Goal: Task Accomplishment & Management: Use online tool/utility

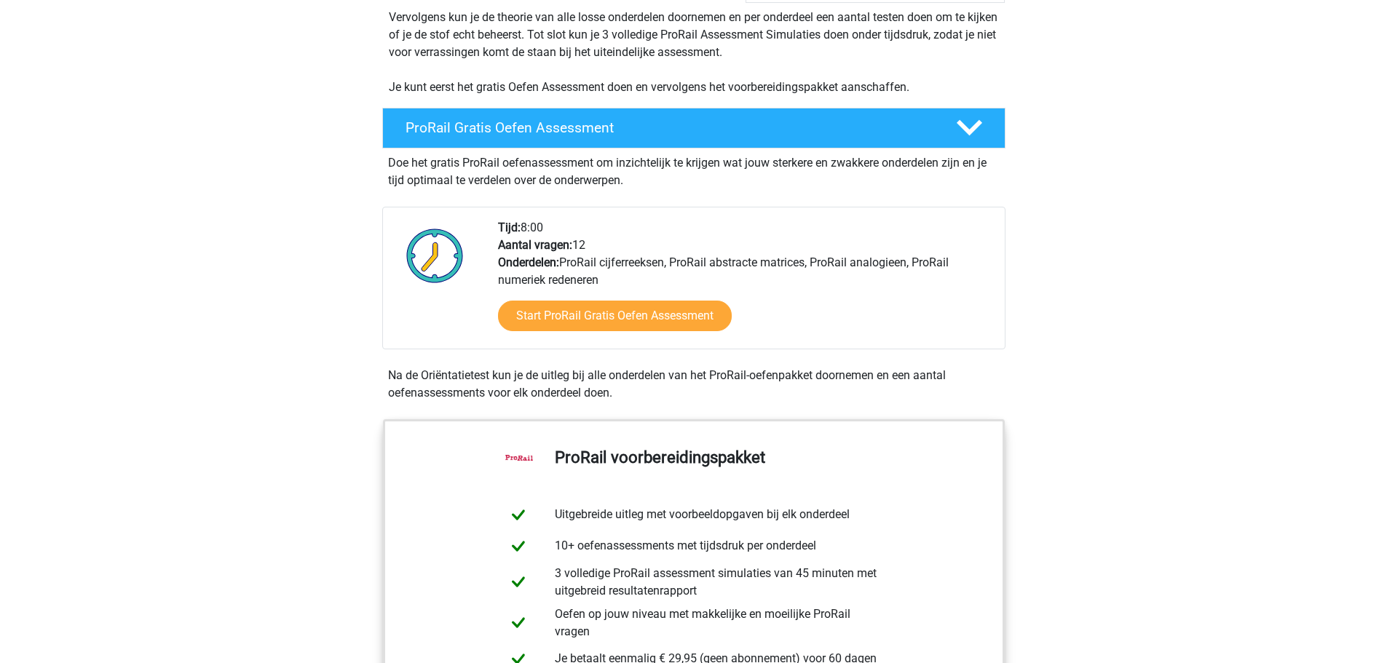
scroll to position [291, 0]
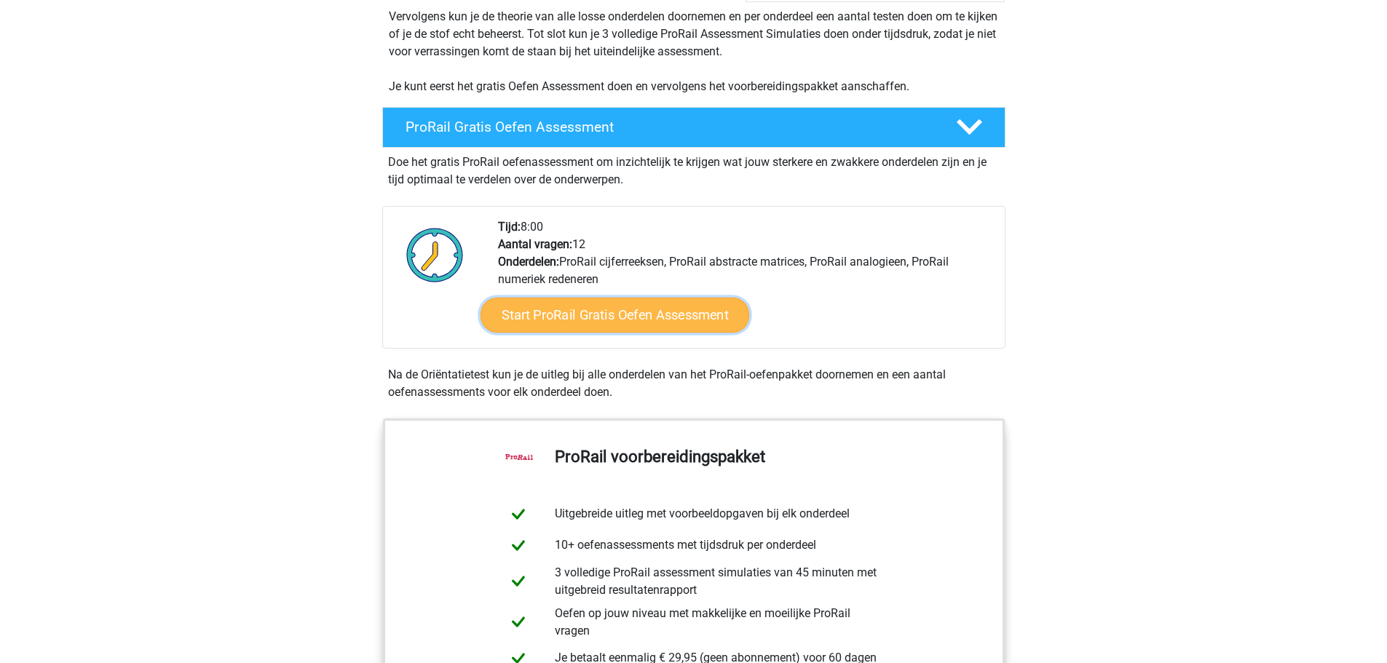
click at [569, 317] on link "Start ProRail Gratis Oefen Assessment" at bounding box center [614, 315] width 269 height 35
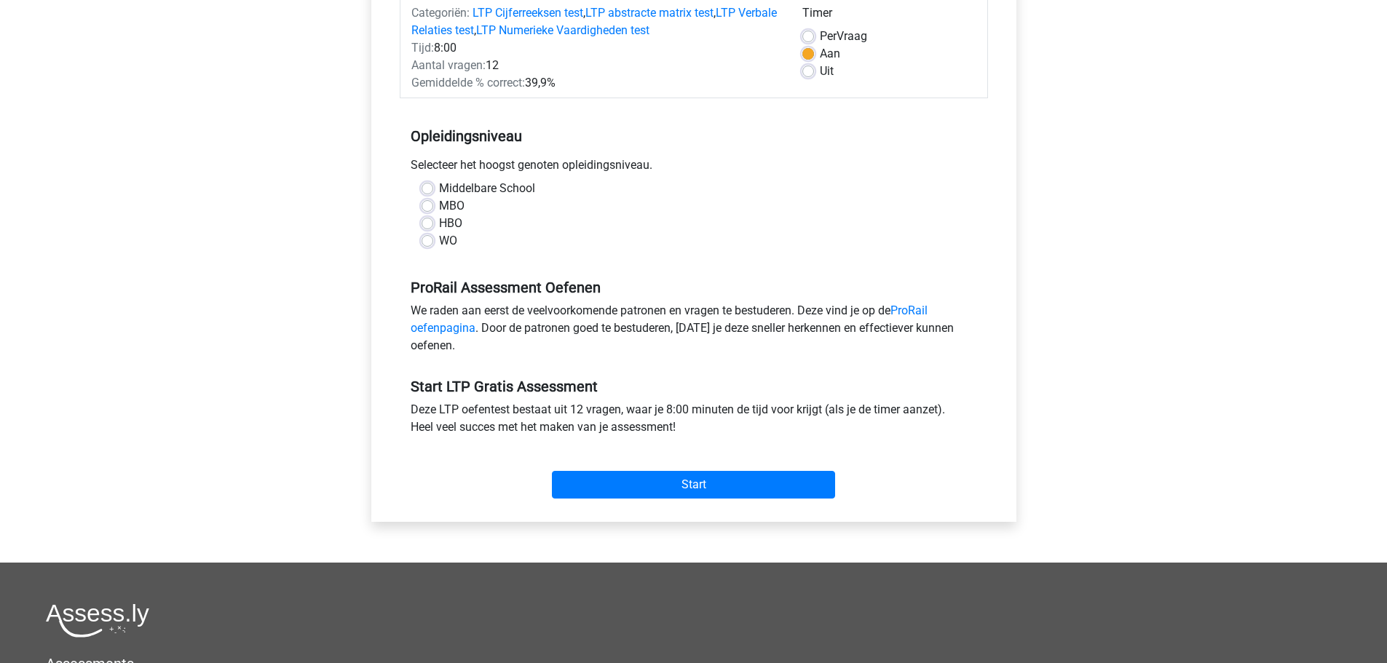
scroll to position [218, 0]
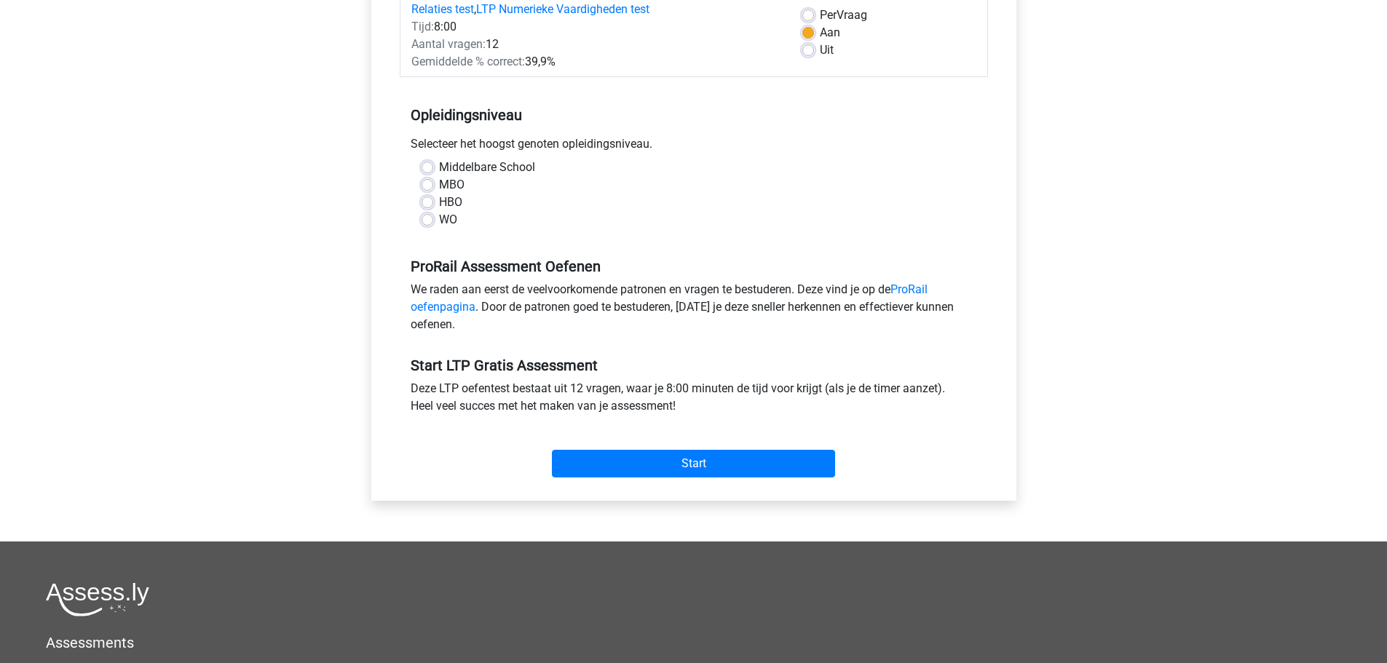
click at [439, 201] on label "HBO" at bounding box center [450, 202] width 23 height 17
click at [424, 201] on input "HBO" at bounding box center [427, 201] width 12 height 15
radio input "true"
click at [652, 462] on input "Start" at bounding box center [693, 464] width 283 height 28
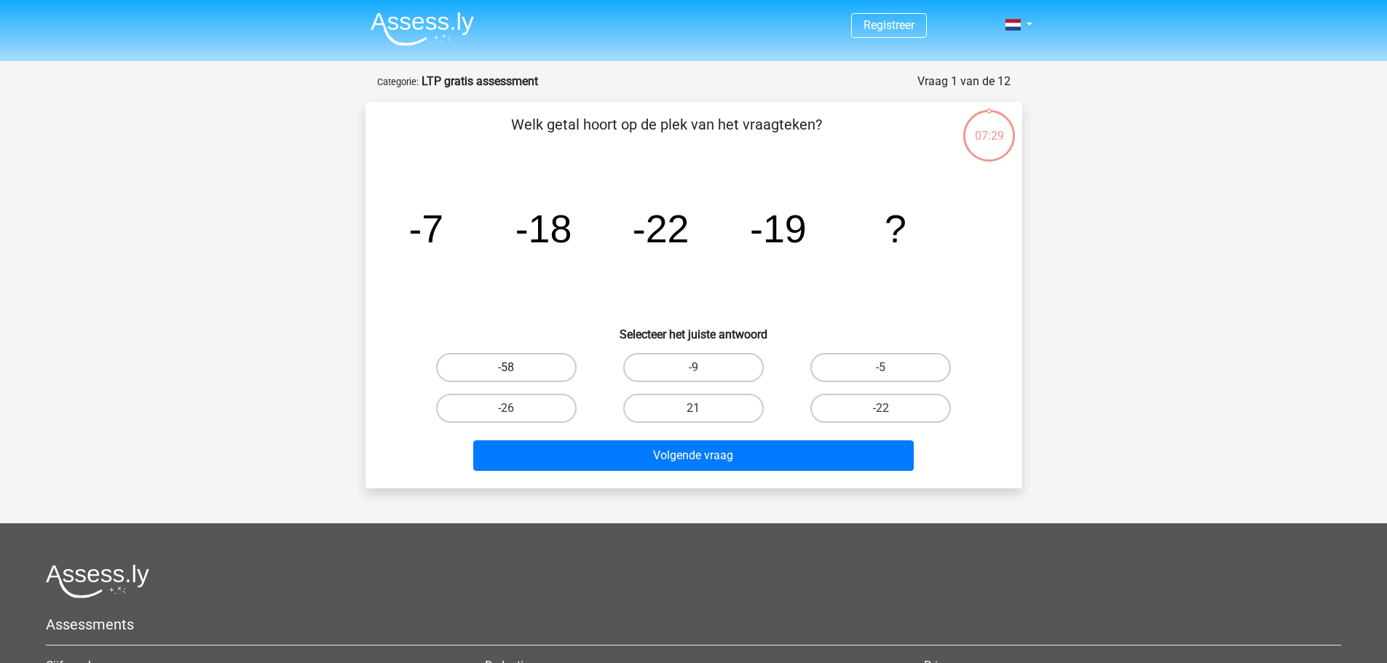
click at [522, 368] on label "-58" at bounding box center [506, 367] width 140 height 29
click at [515, 368] on input "-58" at bounding box center [510, 372] width 9 height 9
radio input "true"
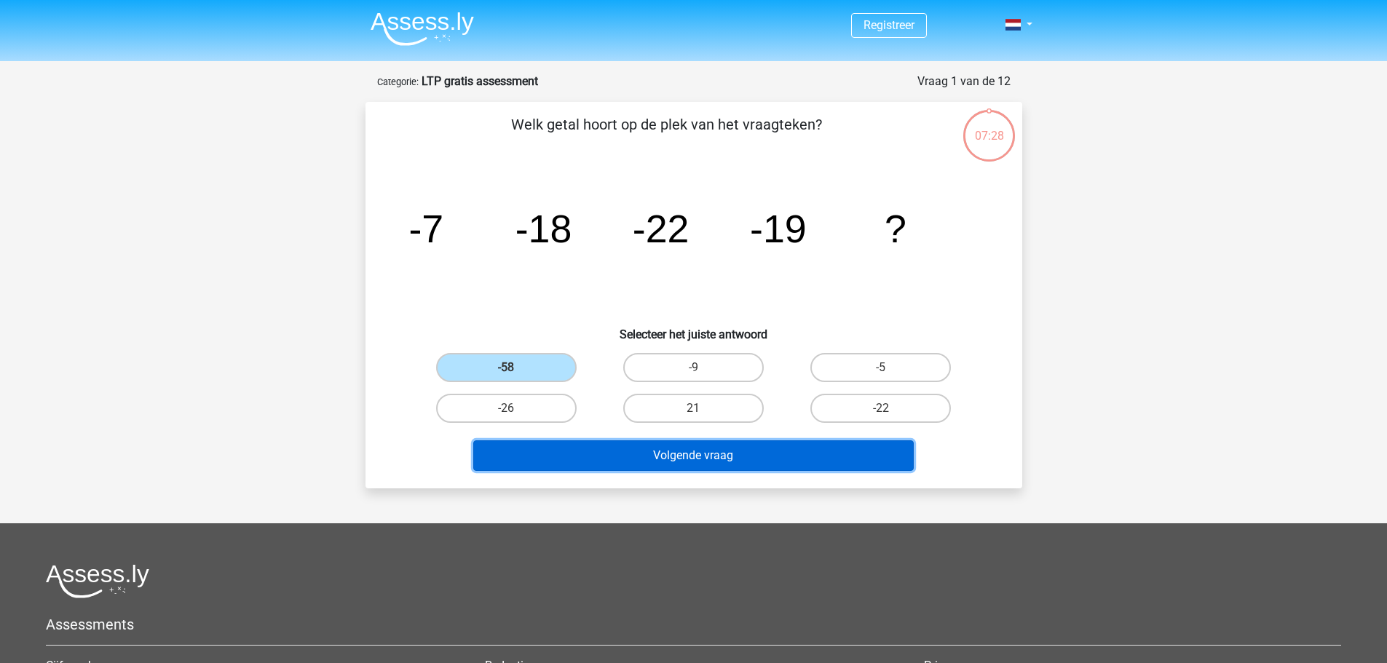
click at [631, 465] on button "Volgende vraag" at bounding box center [693, 455] width 440 height 31
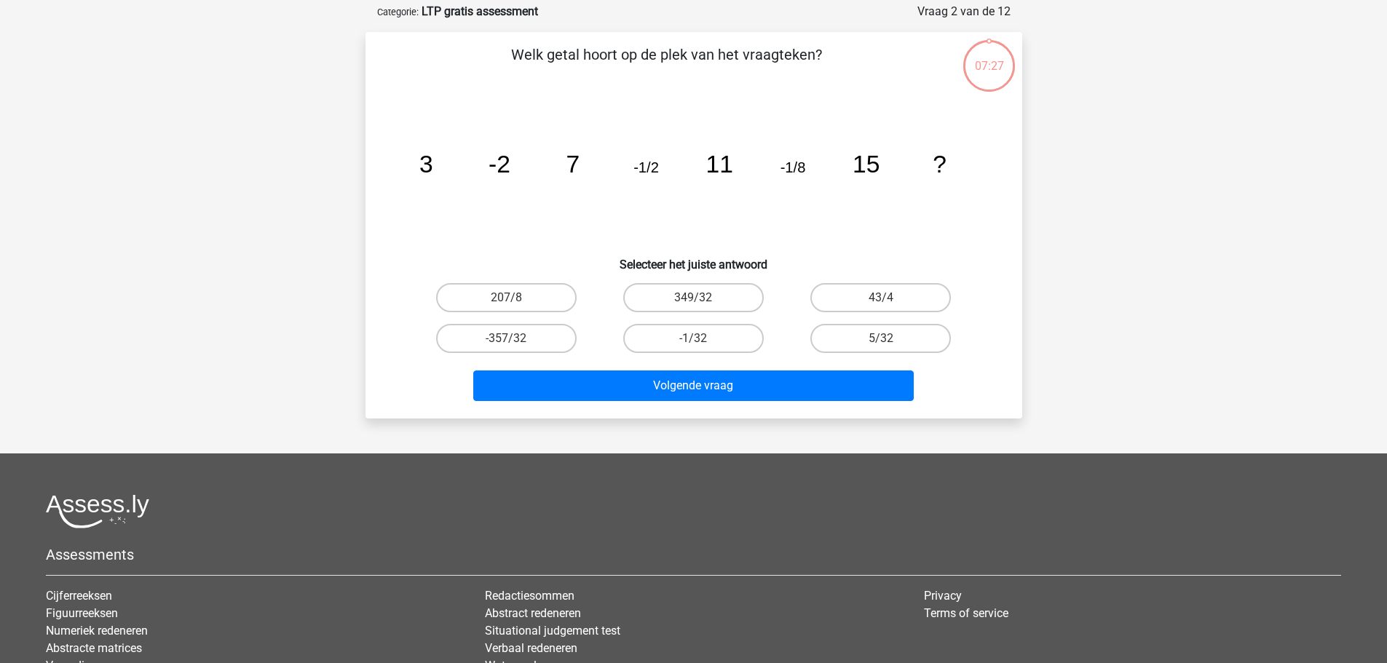
scroll to position [73, 0]
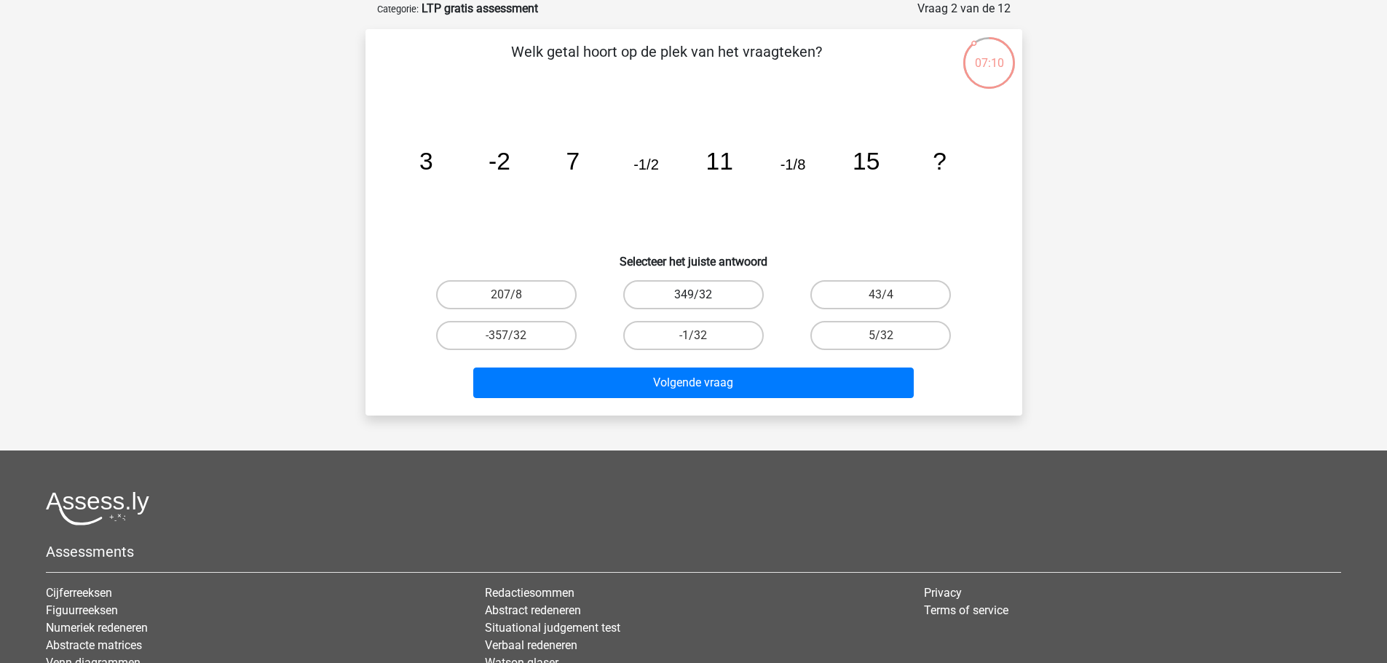
click at [684, 293] on label "349/32" at bounding box center [693, 294] width 140 height 29
click at [693, 295] on input "349/32" at bounding box center [697, 299] width 9 height 9
radio input "true"
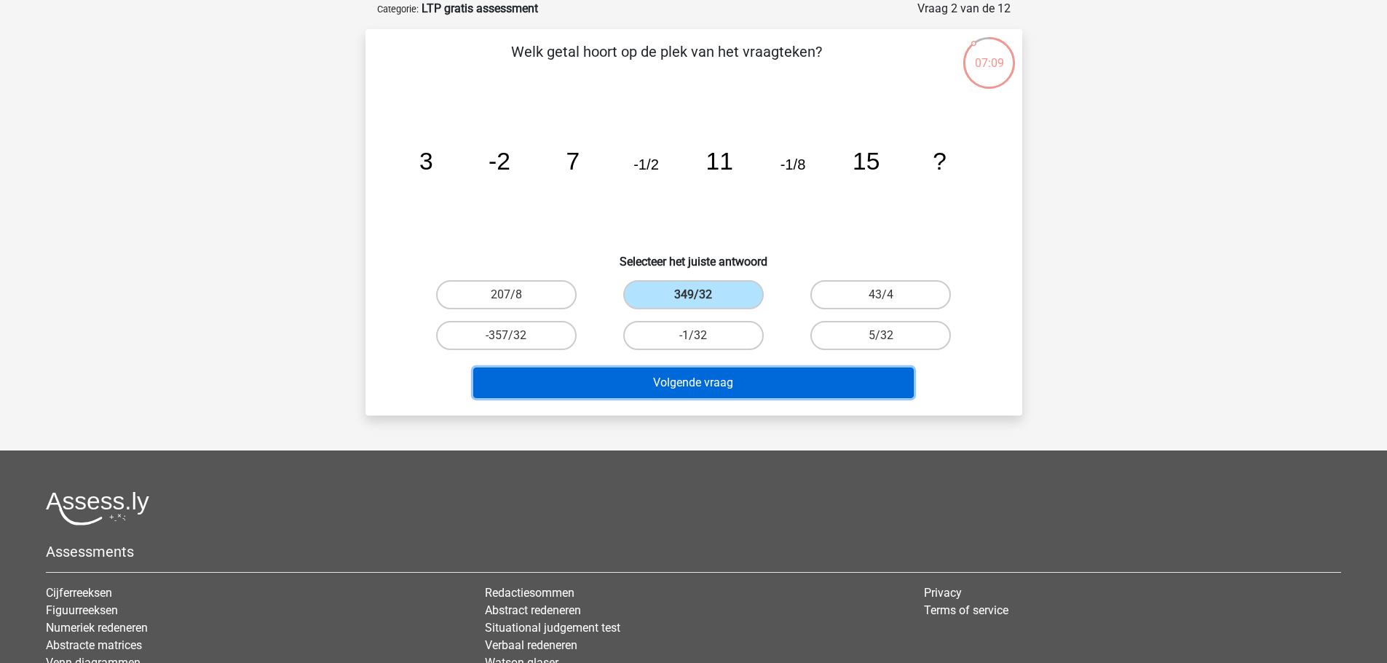
click at [673, 384] on button "Volgende vraag" at bounding box center [693, 383] width 440 height 31
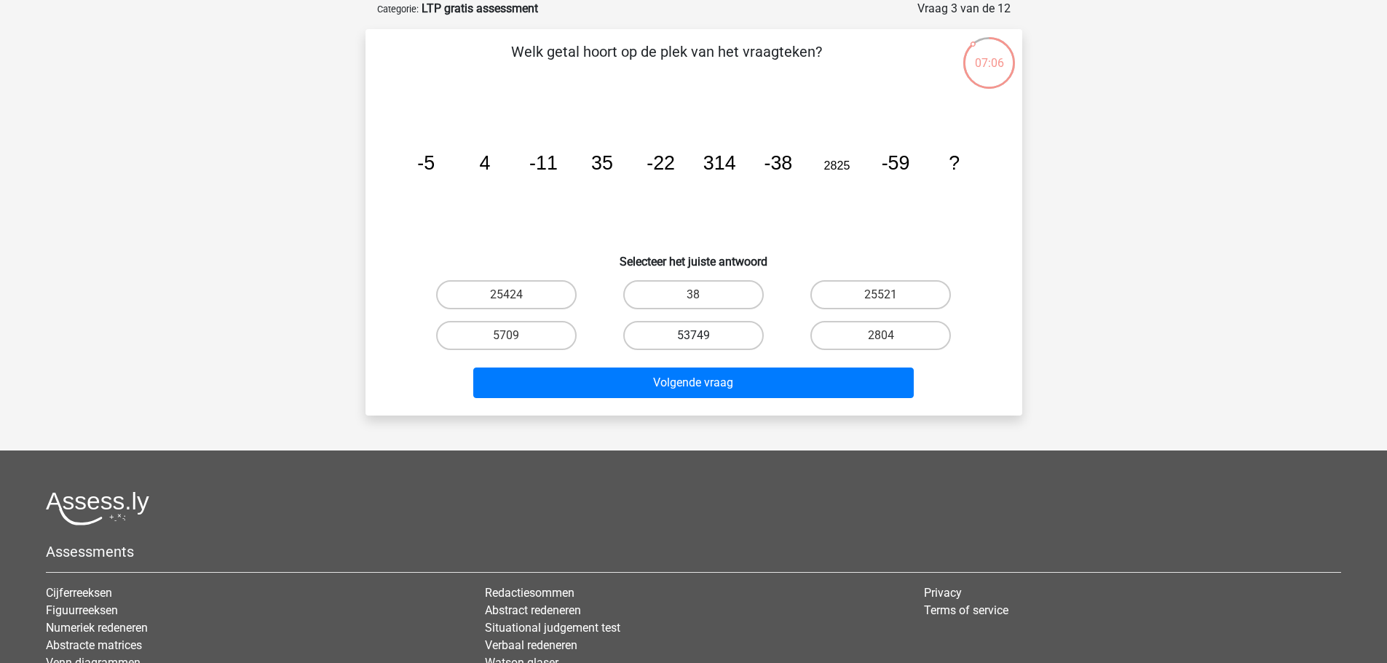
click at [692, 328] on label "53749" at bounding box center [693, 335] width 140 height 29
click at [693, 336] on input "53749" at bounding box center [697, 340] width 9 height 9
radio input "true"
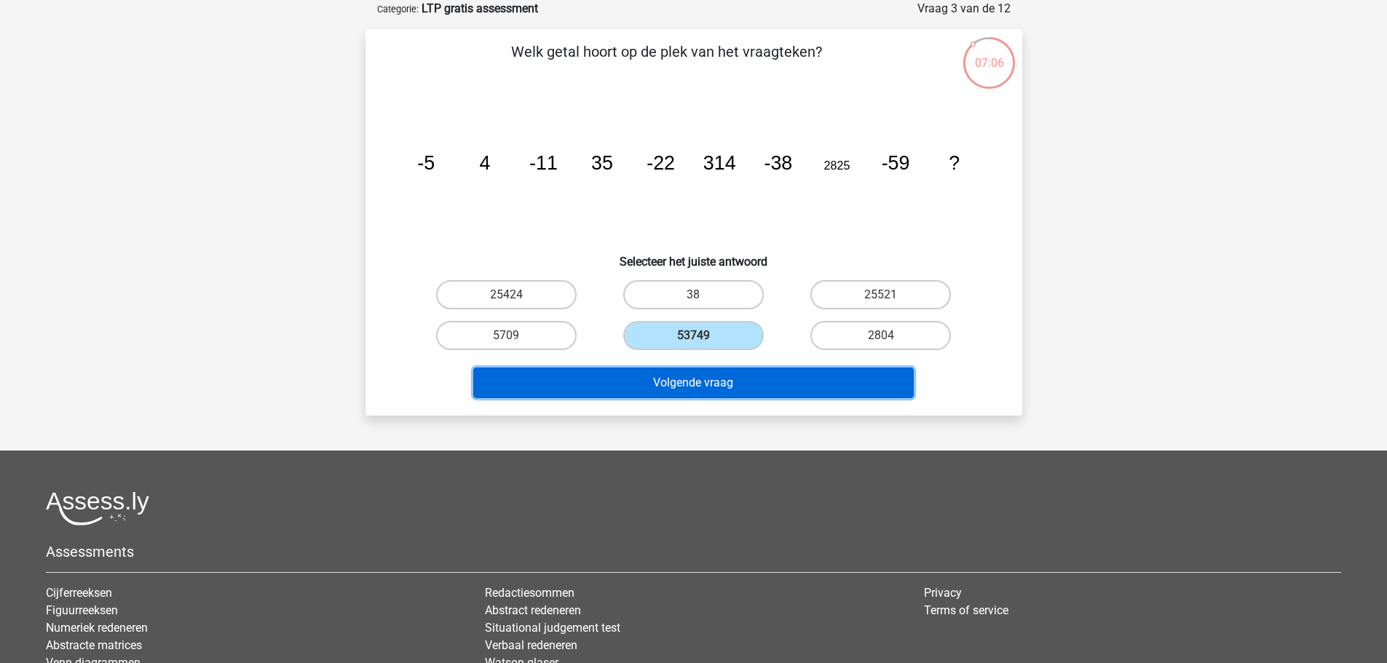
click at [690, 371] on button "Volgende vraag" at bounding box center [693, 383] width 440 height 31
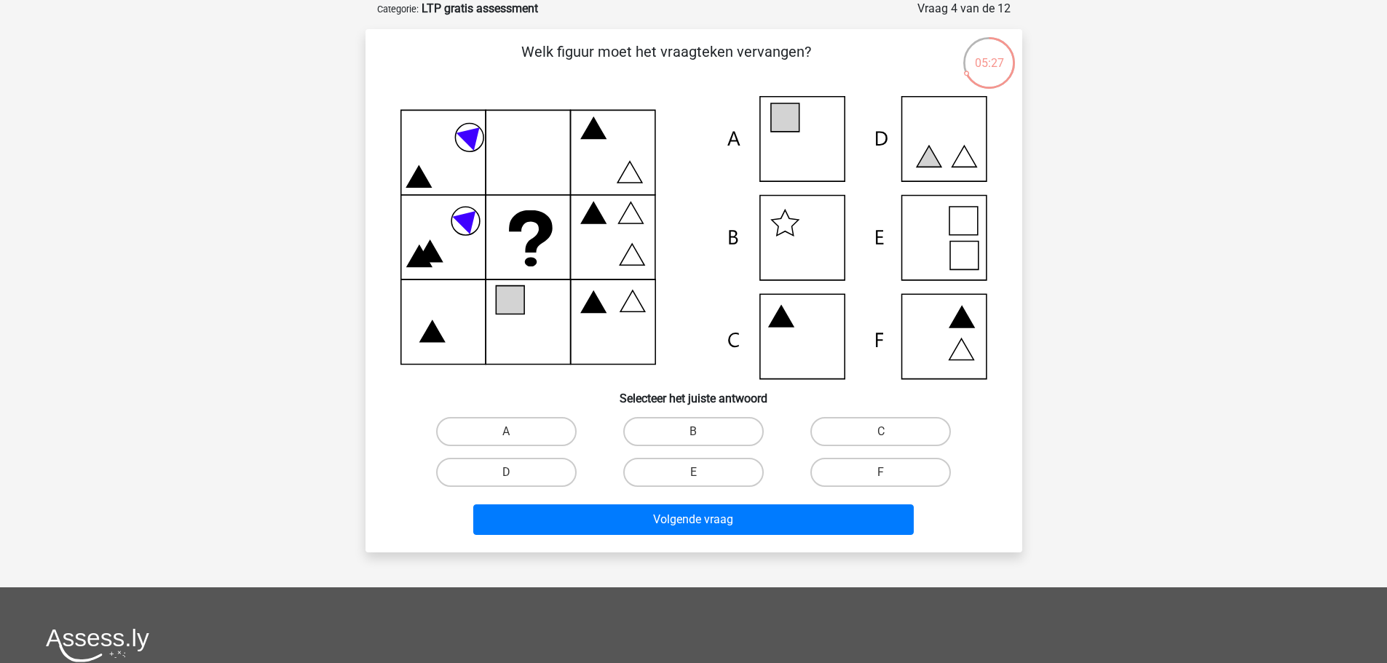
click at [787, 128] on icon at bounding box center [784, 117] width 28 height 28
click at [502, 434] on label "A" at bounding box center [506, 431] width 140 height 29
click at [506, 434] on input "A" at bounding box center [510, 436] width 9 height 9
radio input "true"
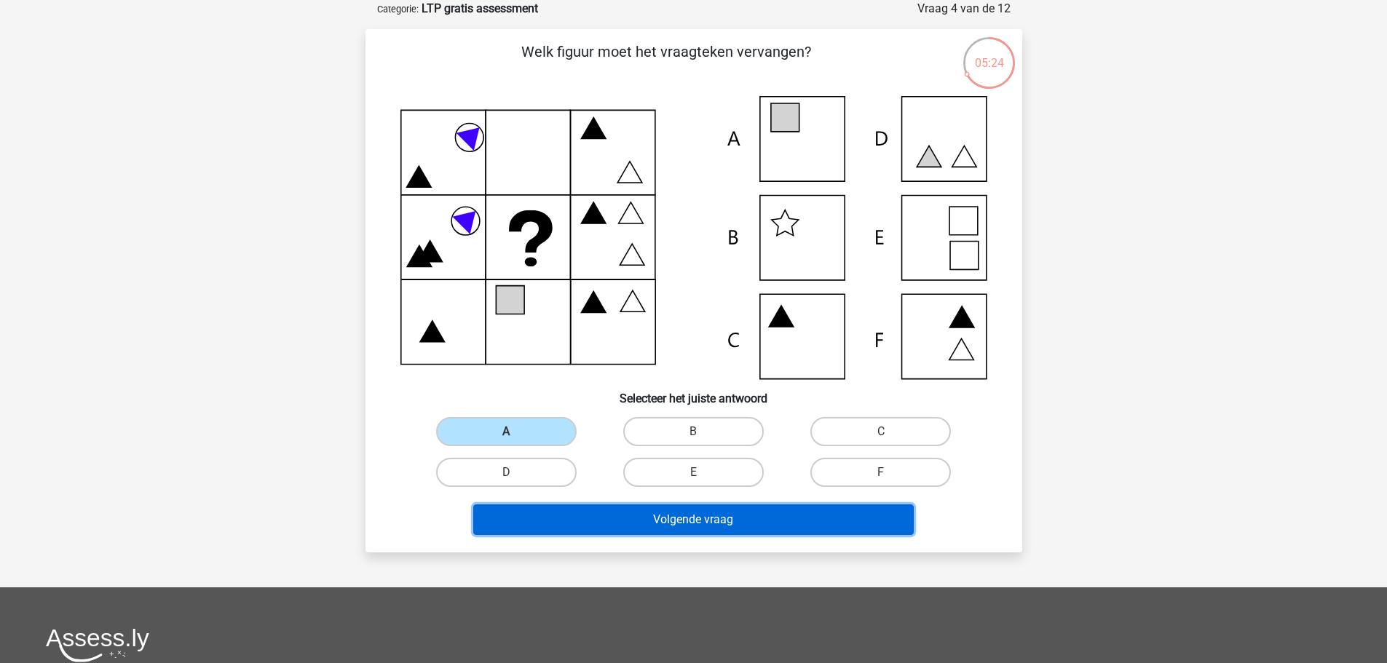
click at [572, 522] on button "Volgende vraag" at bounding box center [693, 519] width 440 height 31
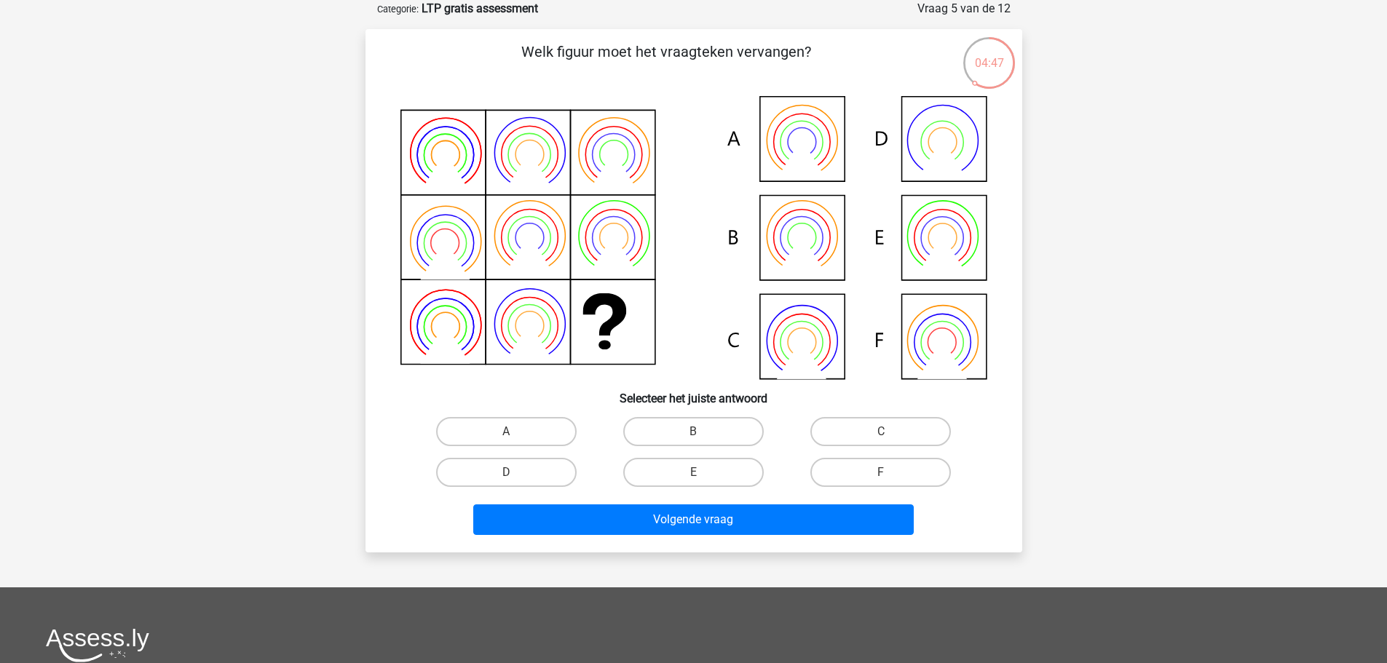
click at [804, 332] on icon at bounding box center [693, 237] width 587 height 283
click at [881, 425] on label "C" at bounding box center [880, 431] width 140 height 29
click at [881, 432] on input "C" at bounding box center [885, 436] width 9 height 9
radio input "true"
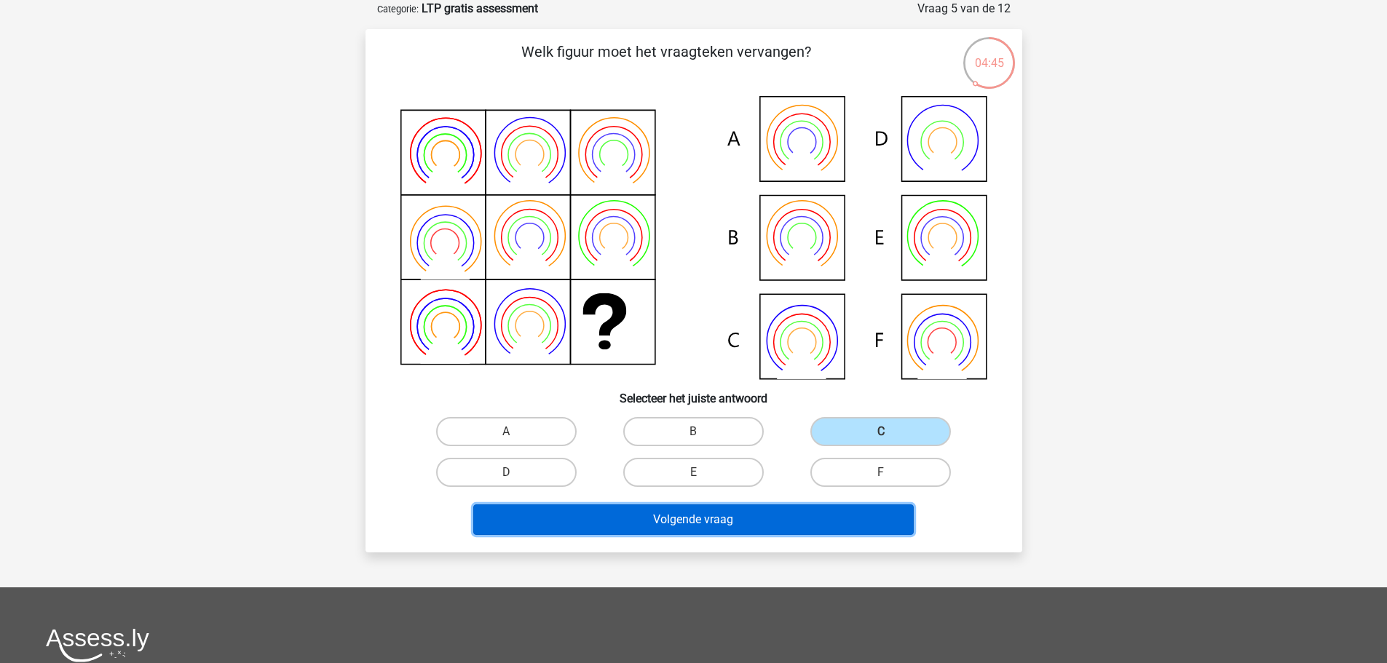
click at [781, 528] on button "Volgende vraag" at bounding box center [693, 519] width 440 height 31
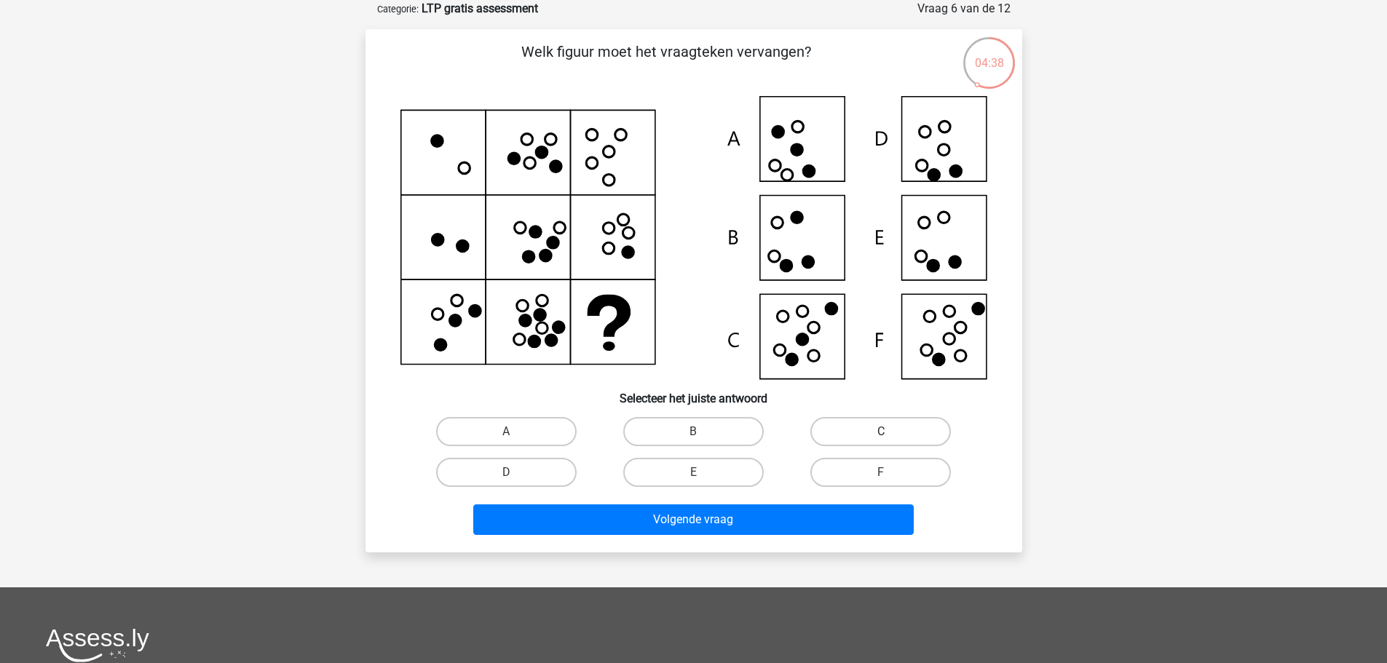
click at [844, 435] on label "C" at bounding box center [880, 431] width 140 height 29
click at [881, 435] on input "C" at bounding box center [885, 436] width 9 height 9
radio input "true"
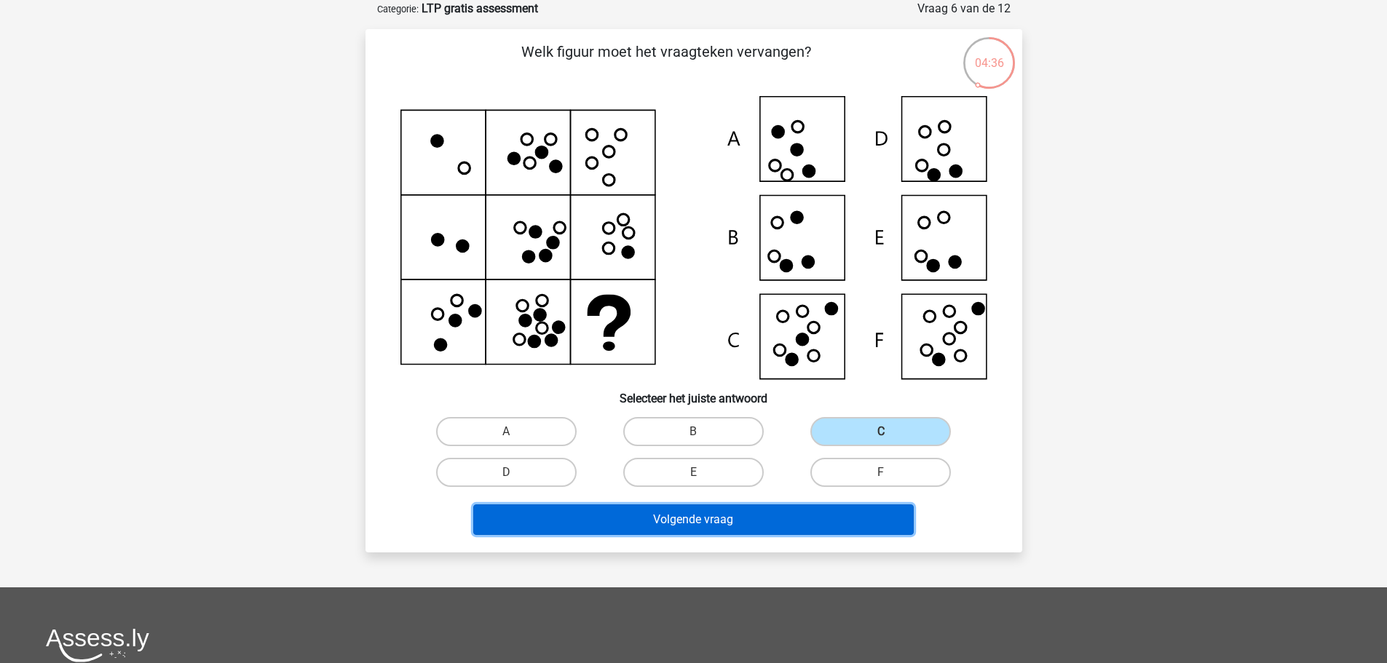
click at [749, 518] on button "Volgende vraag" at bounding box center [693, 519] width 440 height 31
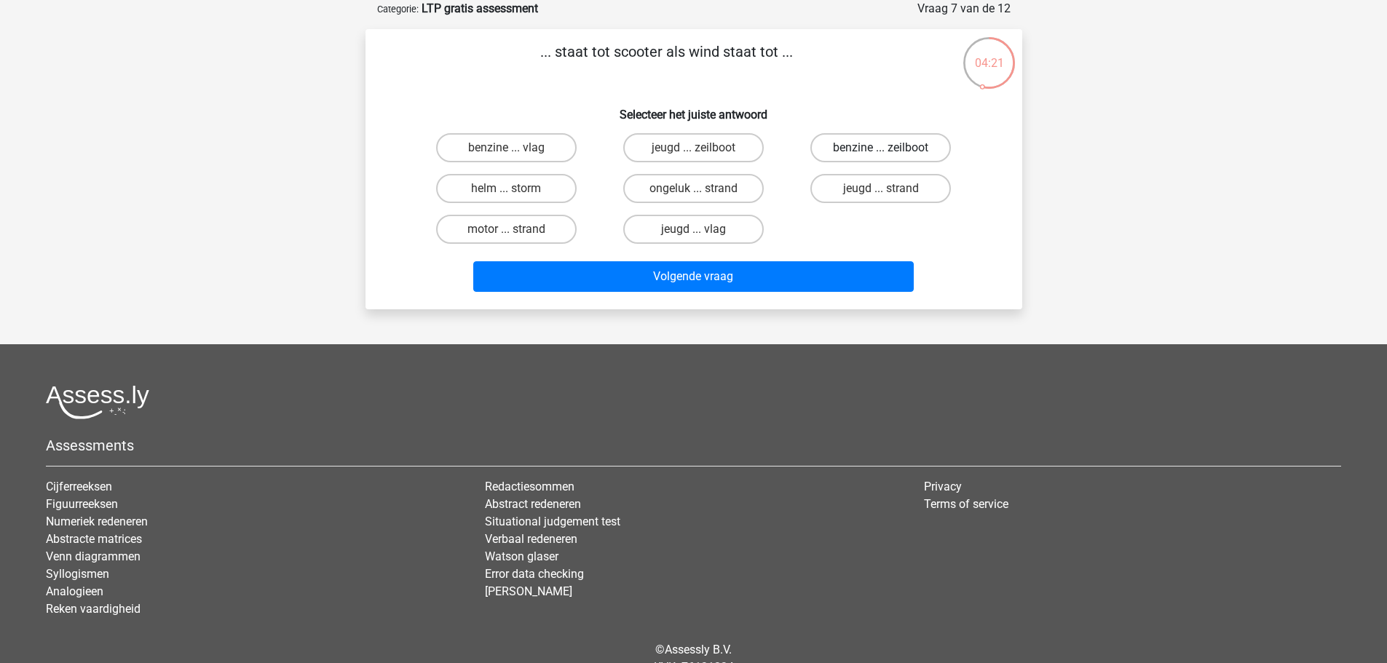
click at [882, 144] on label "benzine ... zeilboot" at bounding box center [880, 147] width 140 height 29
click at [882, 148] on input "benzine ... zeilboot" at bounding box center [885, 152] width 9 height 9
radio input "true"
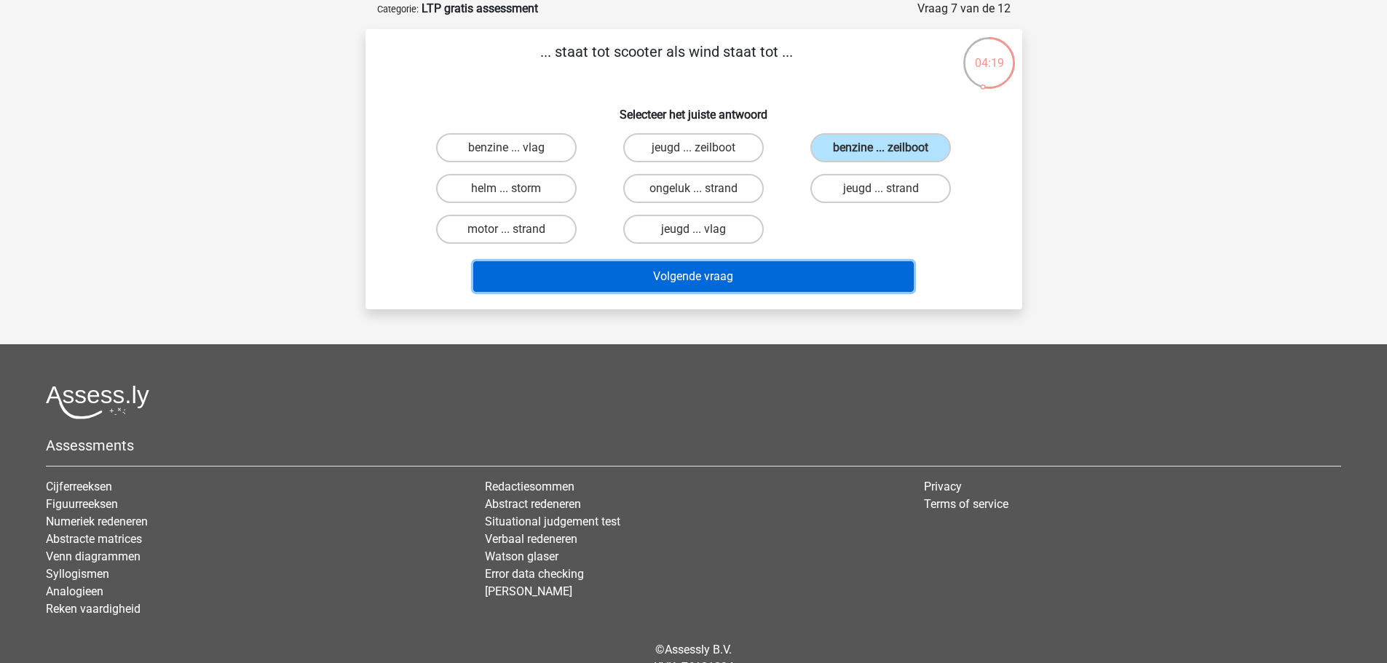
click at [726, 276] on button "Volgende vraag" at bounding box center [693, 276] width 440 height 31
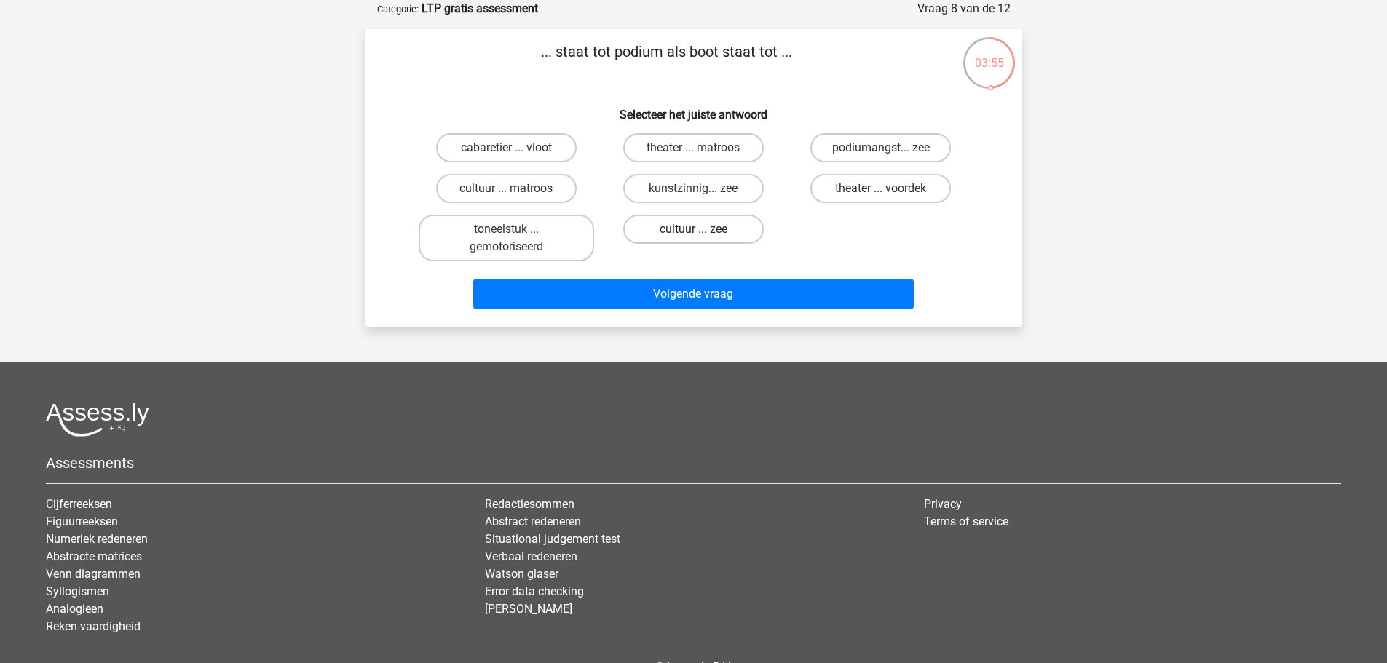
click at [682, 227] on label "cultuur ... zee" at bounding box center [693, 229] width 140 height 29
click at [693, 229] on input "cultuur ... zee" at bounding box center [697, 233] width 9 height 9
radio input "true"
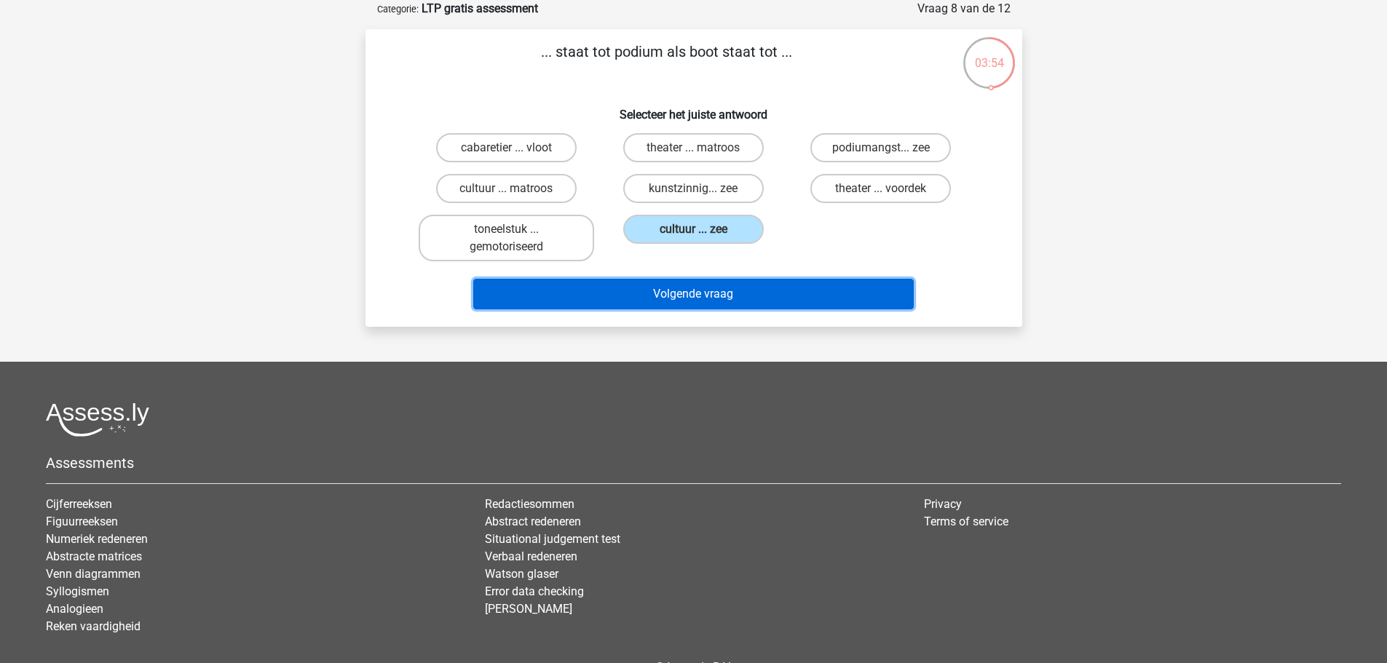
click at [678, 288] on button "Volgende vraag" at bounding box center [693, 294] width 440 height 31
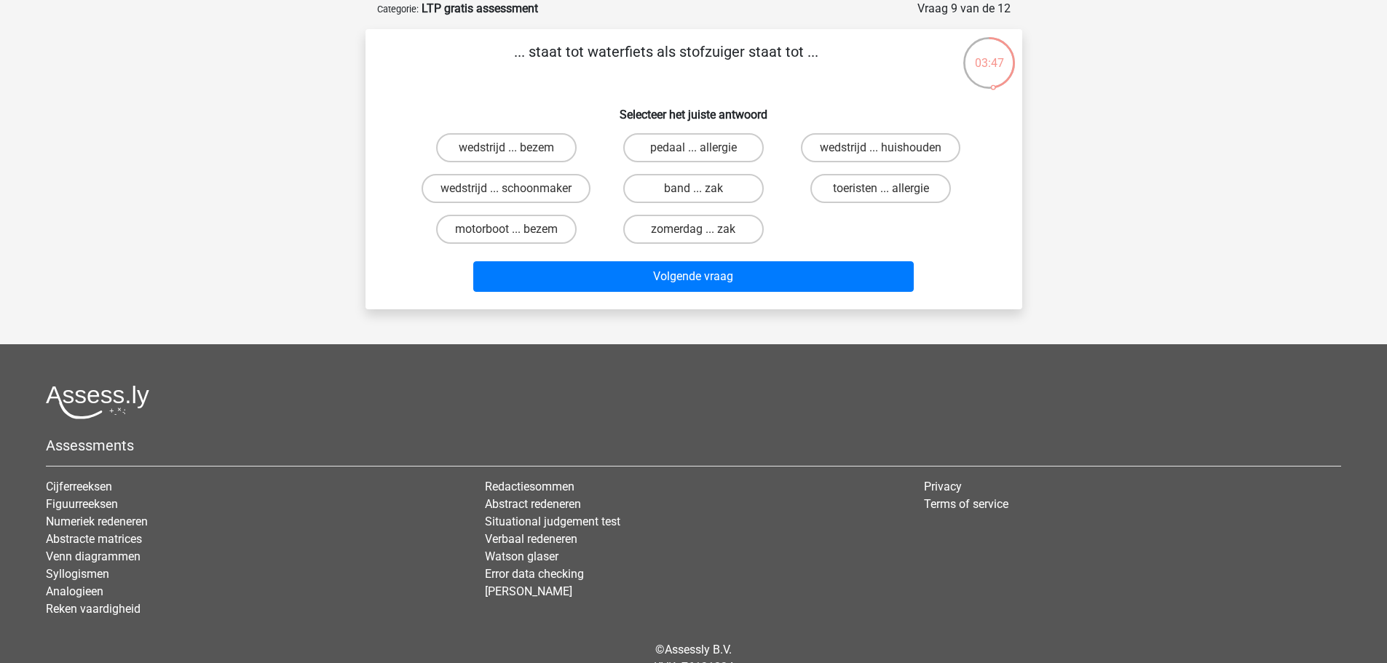
drag, startPoint x: 819, startPoint y: 53, endPoint x: 515, endPoint y: 49, distance: 304.3
click at [515, 49] on p "... staat tot waterfiets als stofzuiger staat tot ..." at bounding box center [666, 63] width 555 height 44
